Goal: Find specific page/section: Locate a particular part of the current website

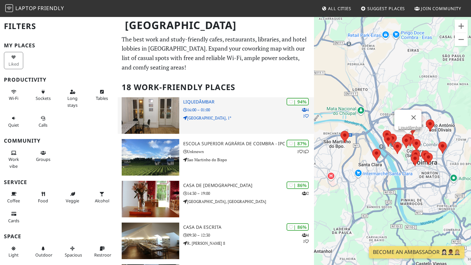
click at [202, 103] on h3 "Liquidâmbar" at bounding box center [248, 102] width 131 height 6
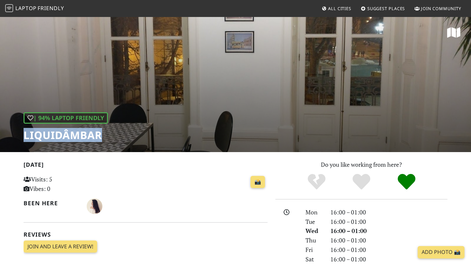
drag, startPoint x: 24, startPoint y: 135, endPoint x: 143, endPoint y: 141, distance: 119.1
click at [143, 141] on div "| 94% Laptop Friendly Liquidâmbar" at bounding box center [235, 84] width 471 height 136
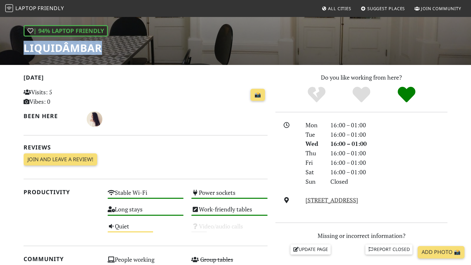
scroll to position [86, 0]
